Goal: Task Accomplishment & Management: Manage account settings

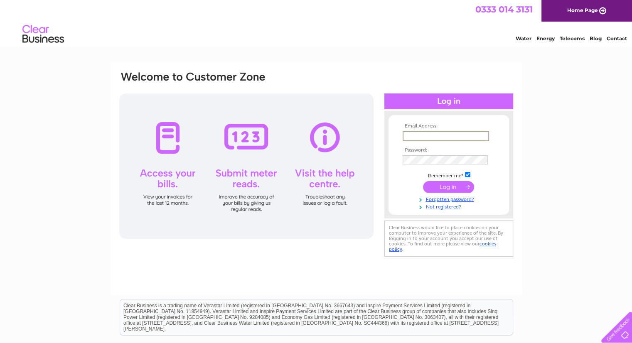
click at [439, 139] on input "text" at bounding box center [445, 136] width 86 height 10
type input "nichola_dixen@hotmail.com"
drag, startPoint x: 485, startPoint y: 133, endPoint x: 348, endPoint y: 147, distance: 137.3
click at [348, 147] on div "Email Address: nichola_dixen@hotmail.com Password:" at bounding box center [315, 165] width 395 height 188
type input "[PERSON_NAME][EMAIL_ADDRESS][DOMAIN_NAME]"
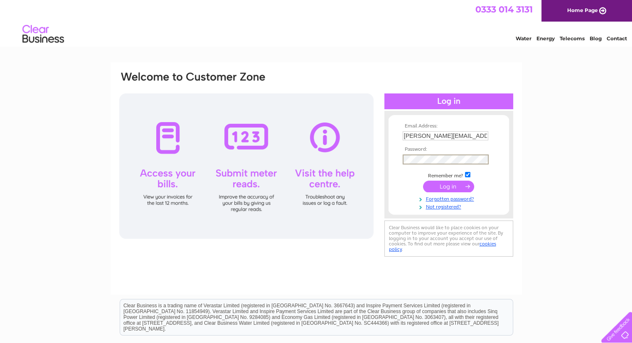
click at [423, 181] on input "submit" at bounding box center [448, 187] width 51 height 12
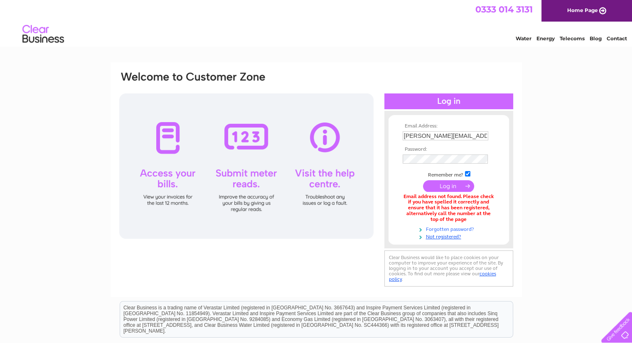
click at [454, 228] on link "Forgotten password?" at bounding box center [449, 229] width 94 height 8
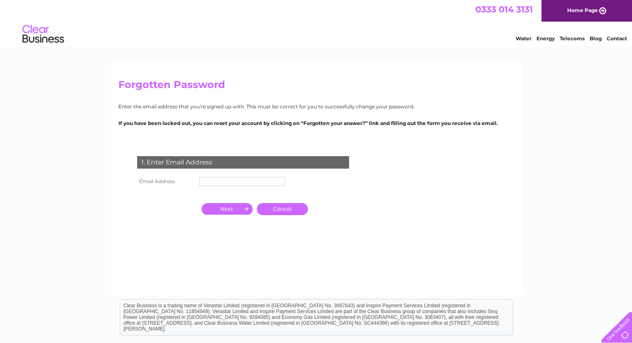
click at [265, 182] on input "text" at bounding box center [242, 181] width 86 height 9
type input "[PERSON_NAME][EMAIL_ADDRESS][DOMAIN_NAME]"
click at [231, 215] on td at bounding box center [226, 209] width 55 height 16
click at [227, 206] on input "button" at bounding box center [226, 209] width 51 height 12
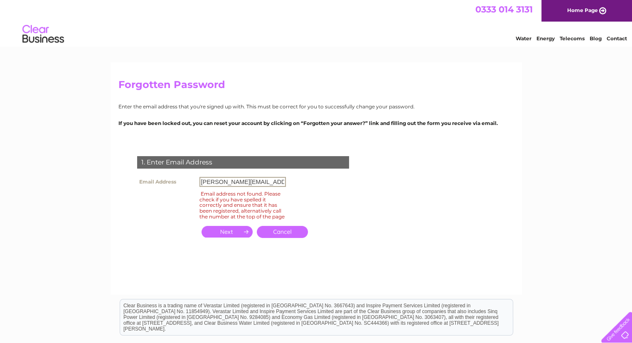
drag, startPoint x: 263, startPoint y: 185, endPoint x: 138, endPoint y: 211, distance: 127.2
click at [138, 211] on tbody "Email Address nichola@altries.com Email address not found. Please check if you …" at bounding box center [211, 198] width 153 height 47
type input "m"
